Goal: Task Accomplishment & Management: Complete application form

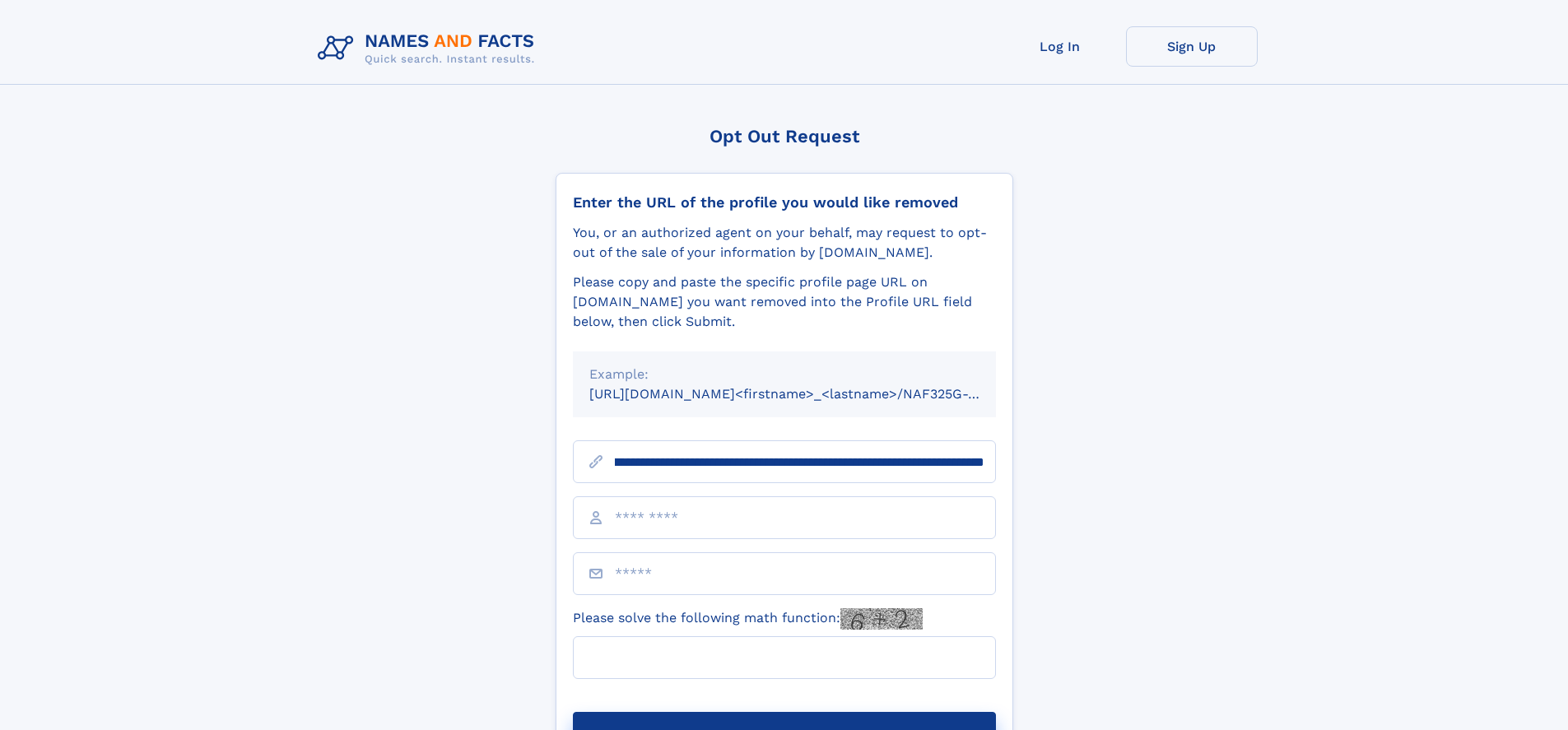
scroll to position [0, 177]
type input "**********"
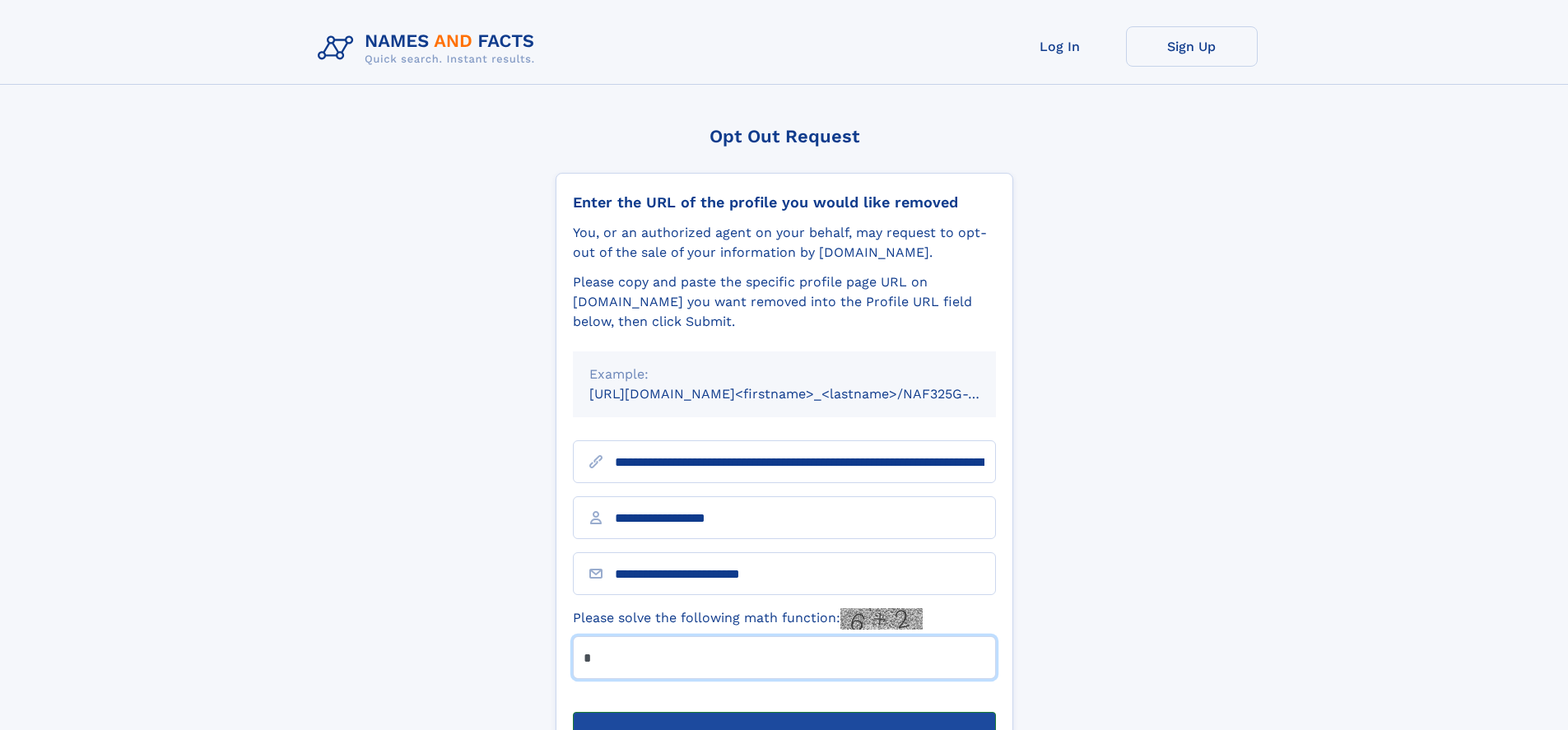
type input "*"
click at [783, 711] on button "Submit Opt Out Request" at bounding box center [784, 738] width 423 height 53
